Goal: Information Seeking & Learning: Learn about a topic

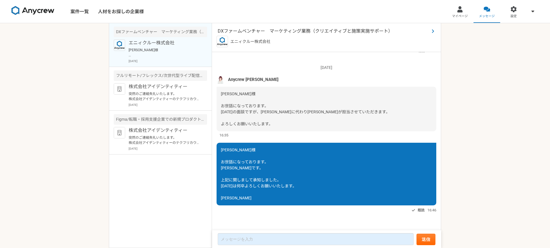
click at [240, 31] on span "DXファームベンチャー　マーケティング業務（クリエイティブと施策実施サポート）" at bounding box center [324, 31] width 212 height 7
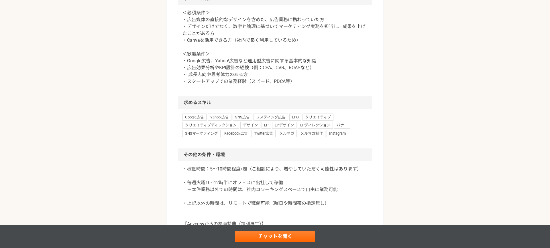
scroll to position [596, 0]
click at [186, 86] on p "＜必須条件＞ ・広告媒体の直接的なデザインを含めた、広告業務に携わっていた方 ・デザインだけでなく、数字と論理に基づいてマーケティング実務を担当し、成果を上げ…" at bounding box center [274, 48] width 185 height 76
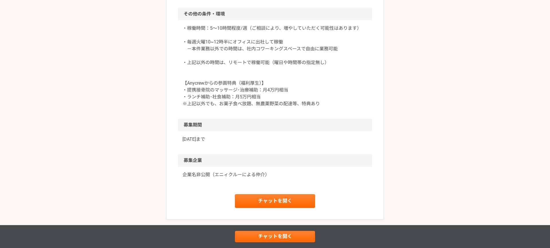
scroll to position [764, 0]
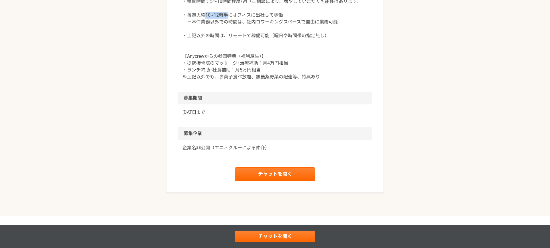
drag, startPoint x: 206, startPoint y: 98, endPoint x: 229, endPoint y: 99, distance: 22.9
click at [229, 80] on p "・稼働時間：5～10時間程度/週（ご相談により、増やしていただく可能性はあります） ・毎週火曜10~12時半にオフィスに出社して稼働 －本件業務以外での時間は…" at bounding box center [274, 39] width 185 height 82
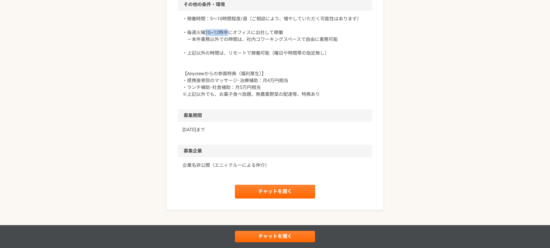
scroll to position [790, 0]
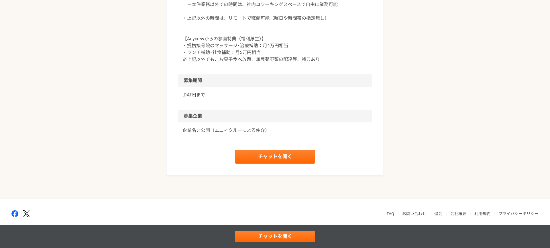
click at [247, 63] on p "・稼働時間：5～10時間程度/週（ご相談により、増やしていただく可能性はあります） ・毎週火曜10~12時半にオフィスに出社して稼働 －本件業務以外での時間は…" at bounding box center [274, 22] width 185 height 82
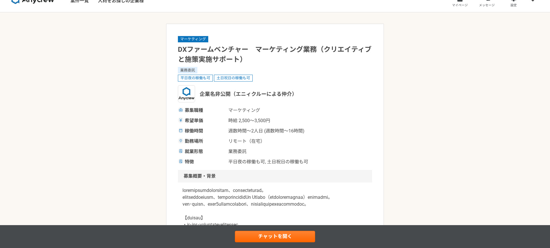
scroll to position [30, 0]
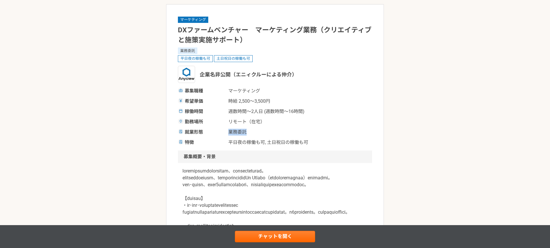
drag, startPoint x: 229, startPoint y: 132, endPoint x: 246, endPoint y: 132, distance: 17.2
click at [246, 132] on span "業務委託" at bounding box center [256, 132] width 57 height 7
drag, startPoint x: 229, startPoint y: 142, endPoint x: 292, endPoint y: 143, distance: 62.4
click at [292, 143] on span "平日夜の稼働も可, 土日祝日の稼働も可" at bounding box center [268, 142] width 80 height 7
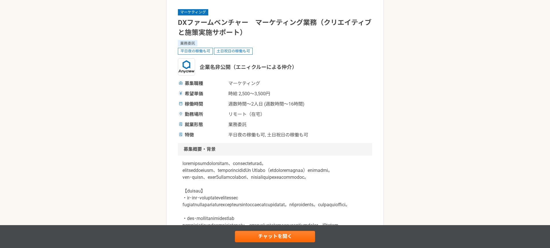
scroll to position [0, 0]
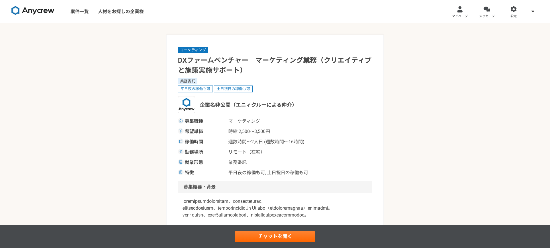
click at [24, 11] on img at bounding box center [32, 10] width 43 height 9
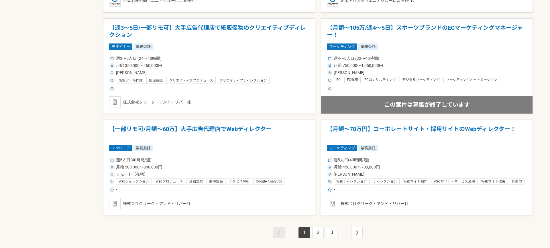
scroll to position [999, 0]
